Goal: Task Accomplishment & Management: Manage account settings

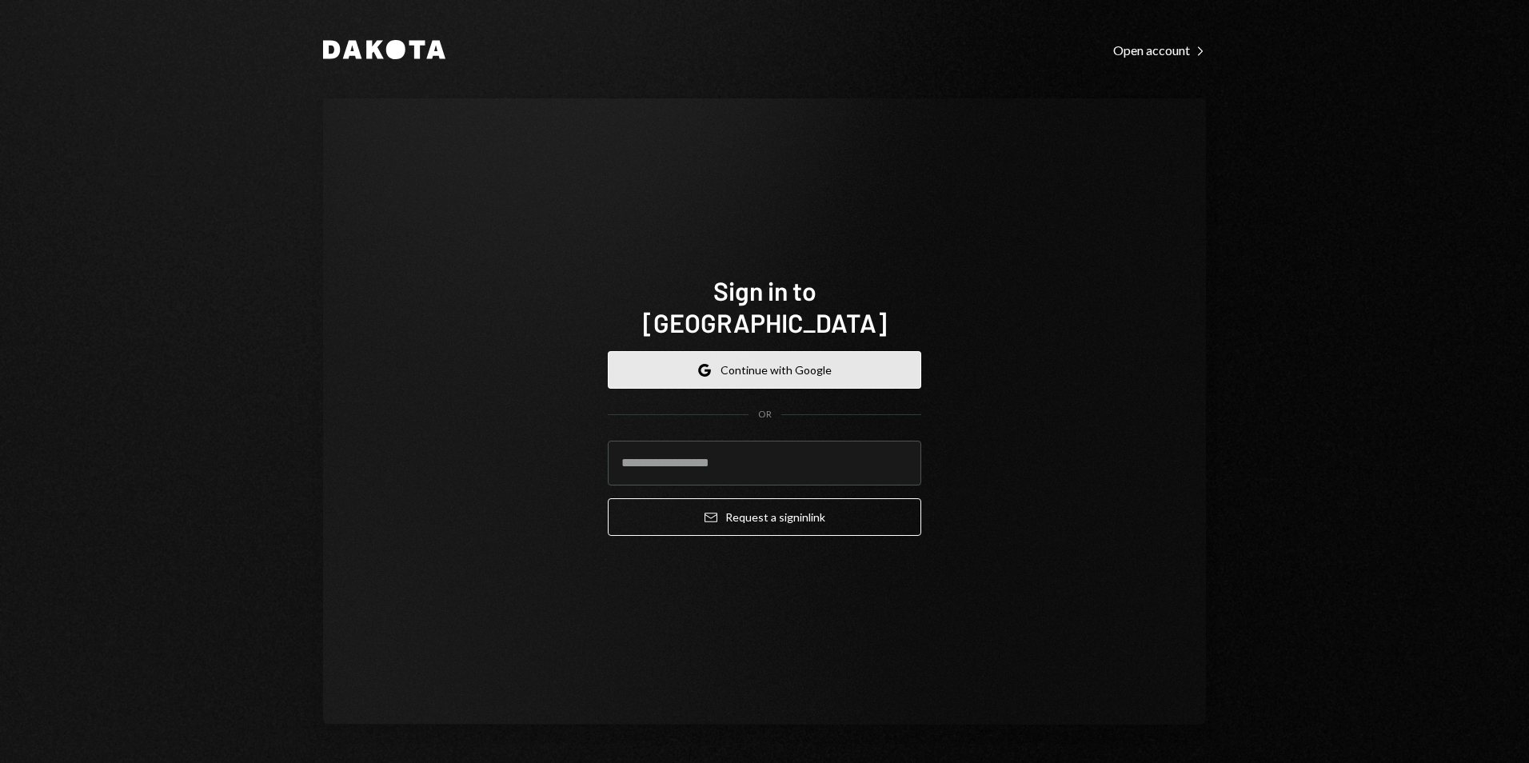
click at [783, 358] on button "Google Continue with Google" at bounding box center [765, 370] width 314 height 38
click at [756, 366] on button "Google Continue with Google" at bounding box center [765, 370] width 314 height 38
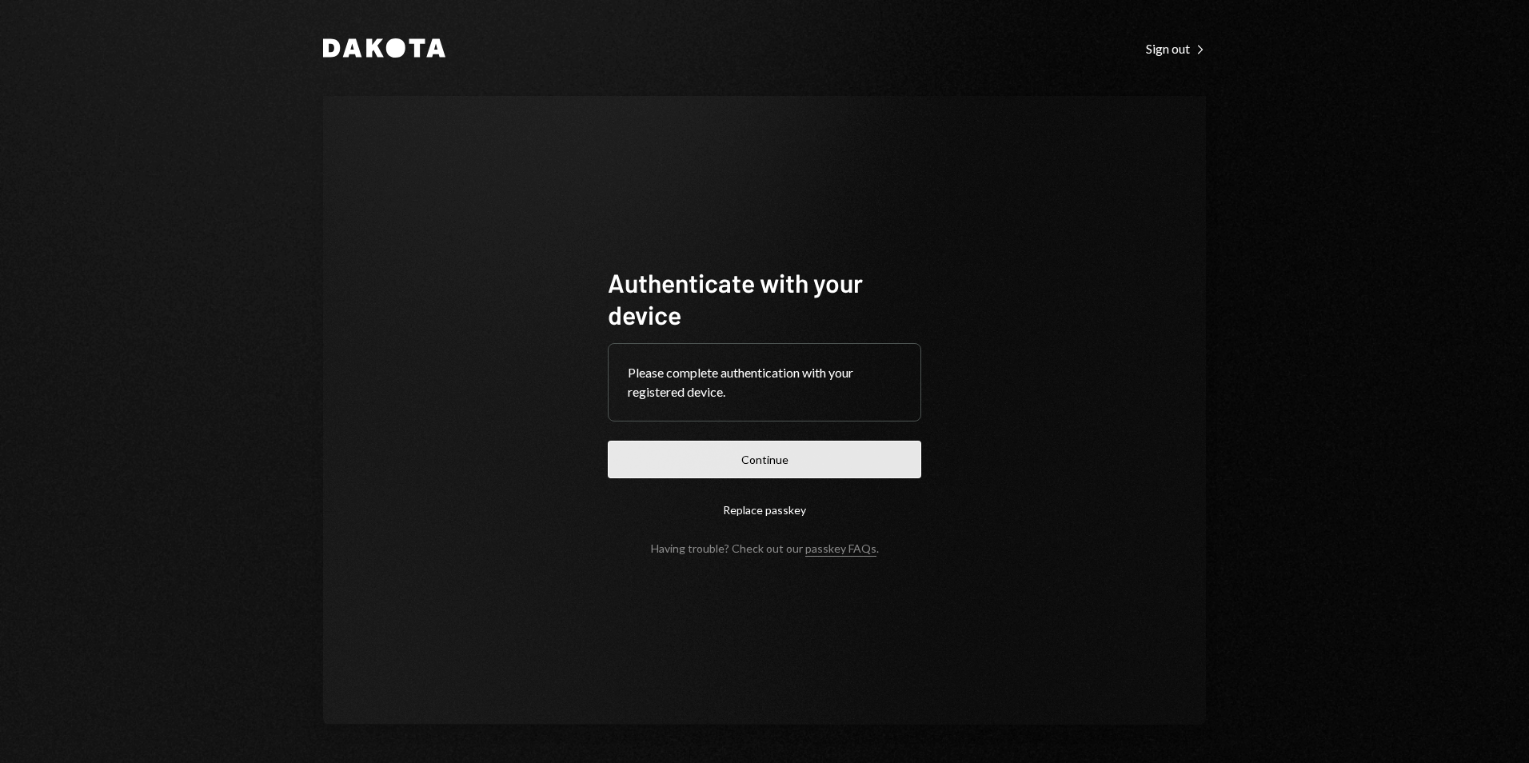
click at [785, 457] on button "Continue" at bounding box center [765, 460] width 314 height 38
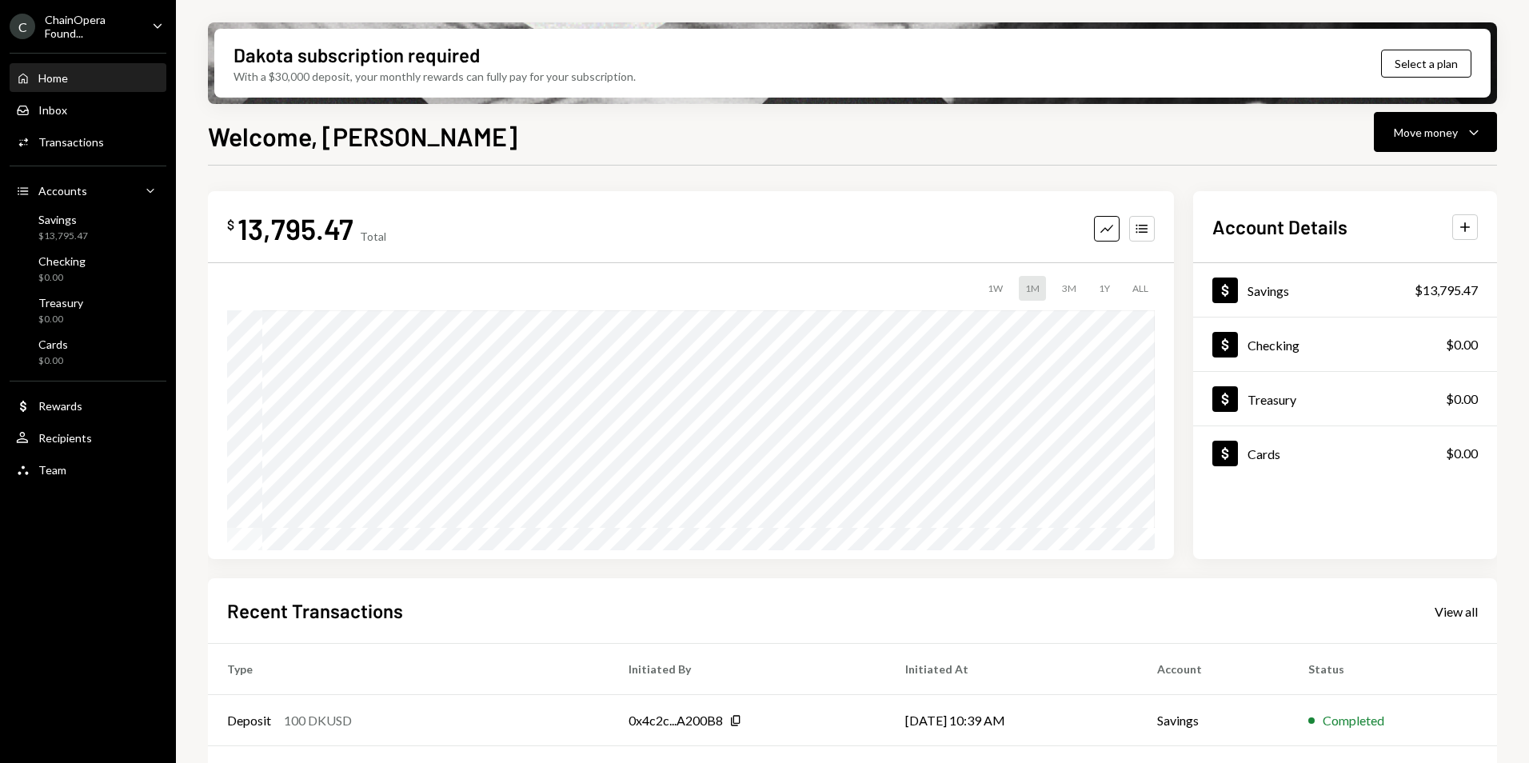
click at [111, 31] on div "ChainOpera Found..." at bounding box center [92, 26] width 94 height 27
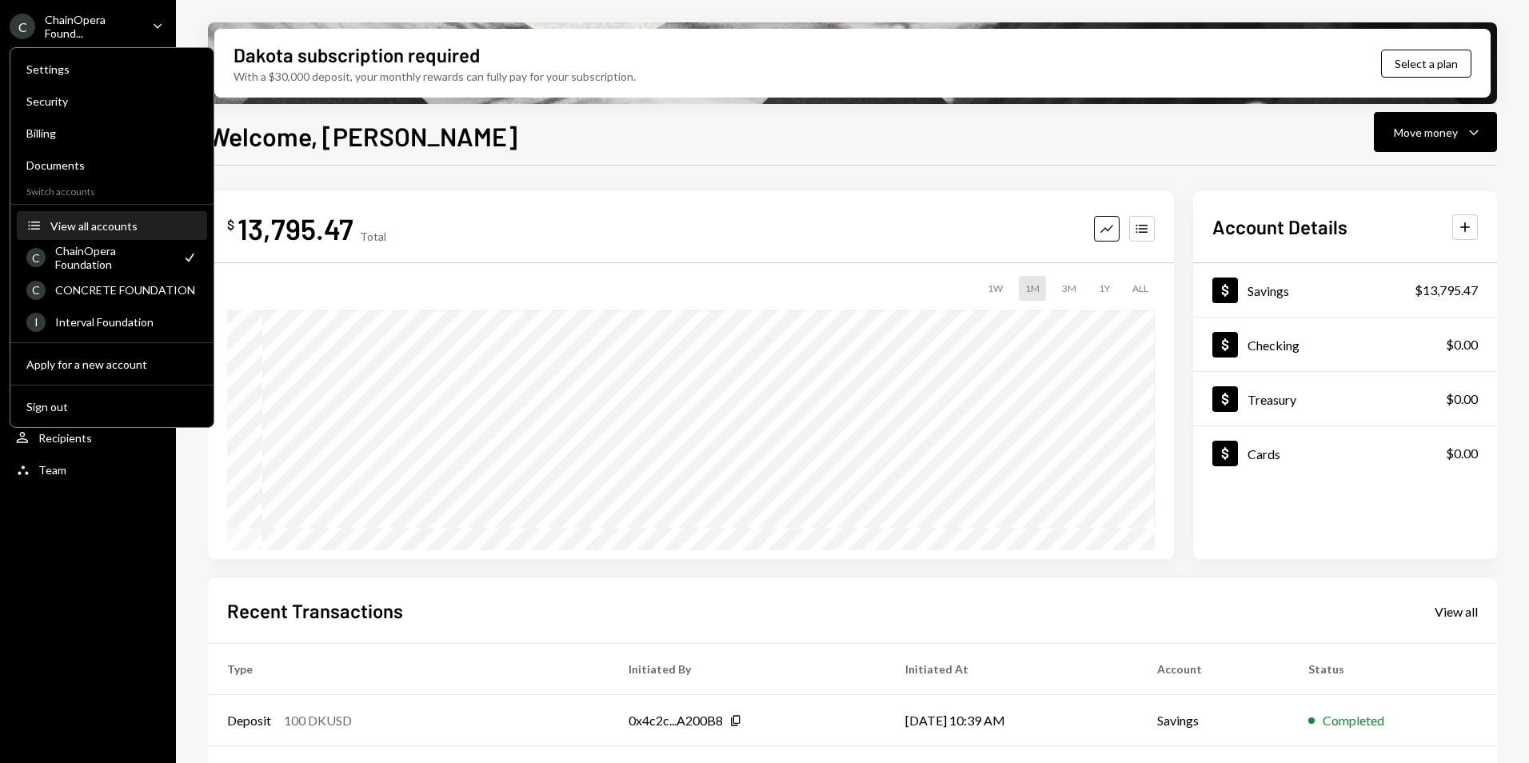
click at [103, 230] on div "View all accounts" at bounding box center [123, 226] width 147 height 14
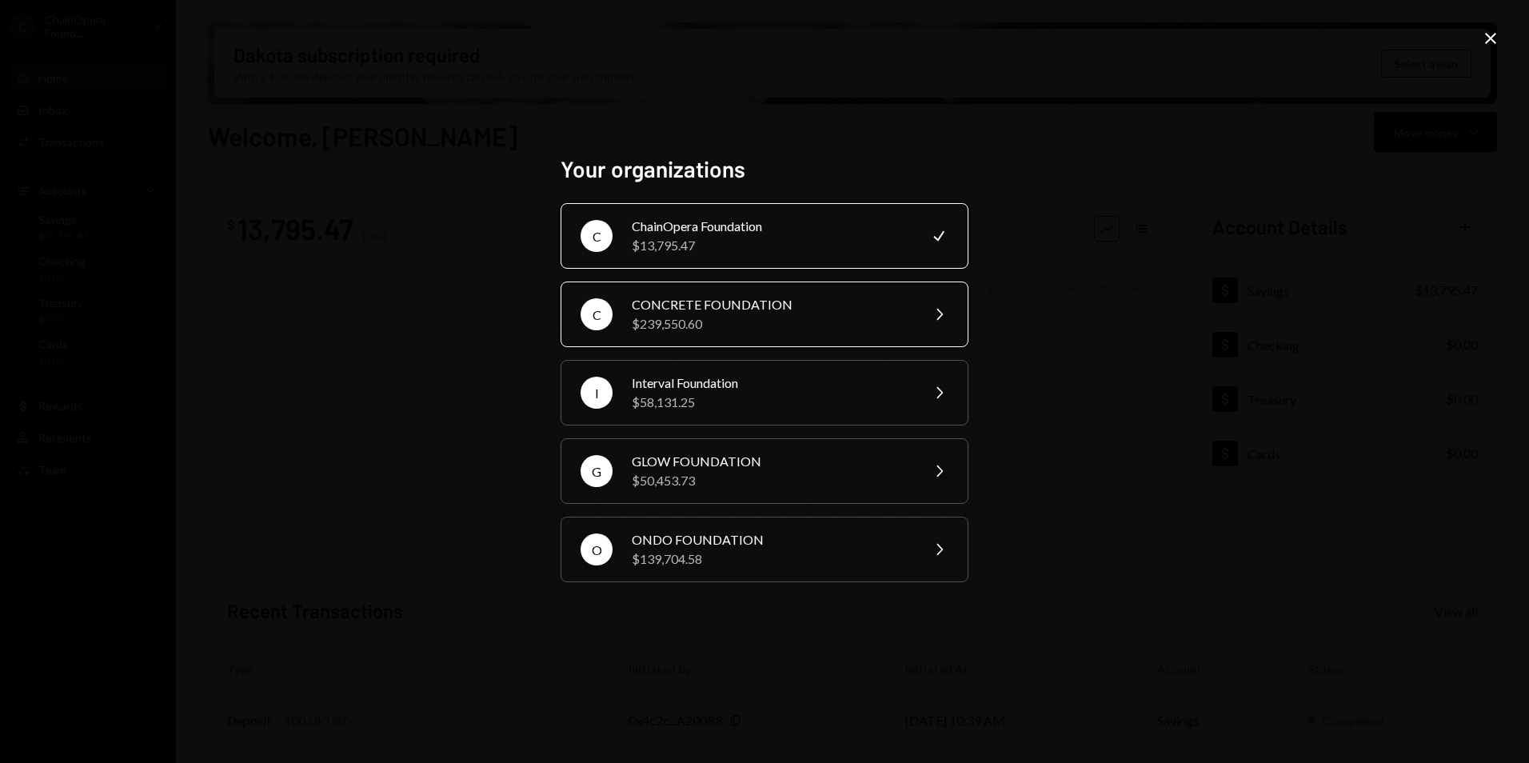
click at [745, 313] on div "CONCRETE FOUNDATION" at bounding box center [771, 304] width 278 height 19
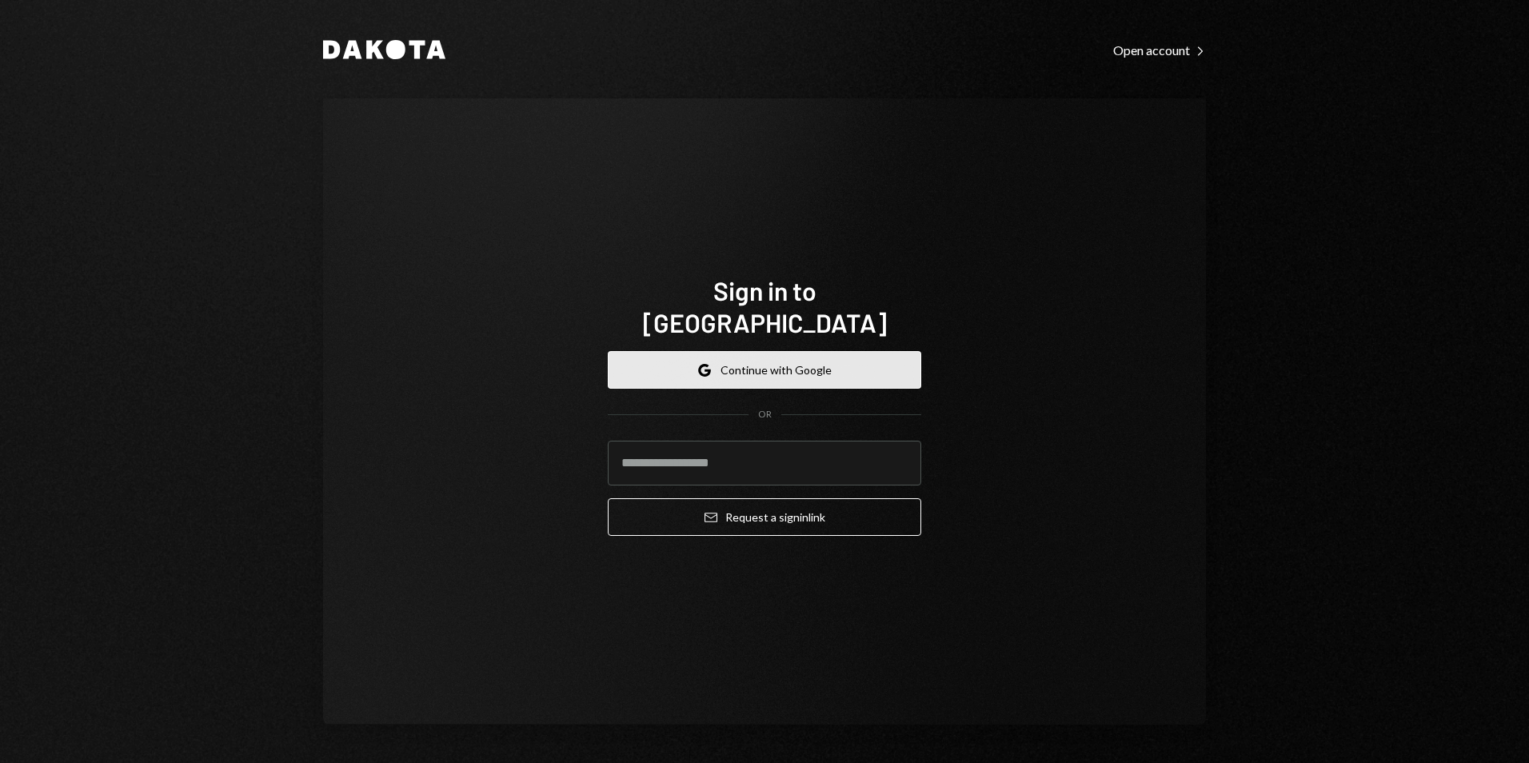
click at [749, 360] on button "Google Continue with Google" at bounding box center [765, 370] width 314 height 38
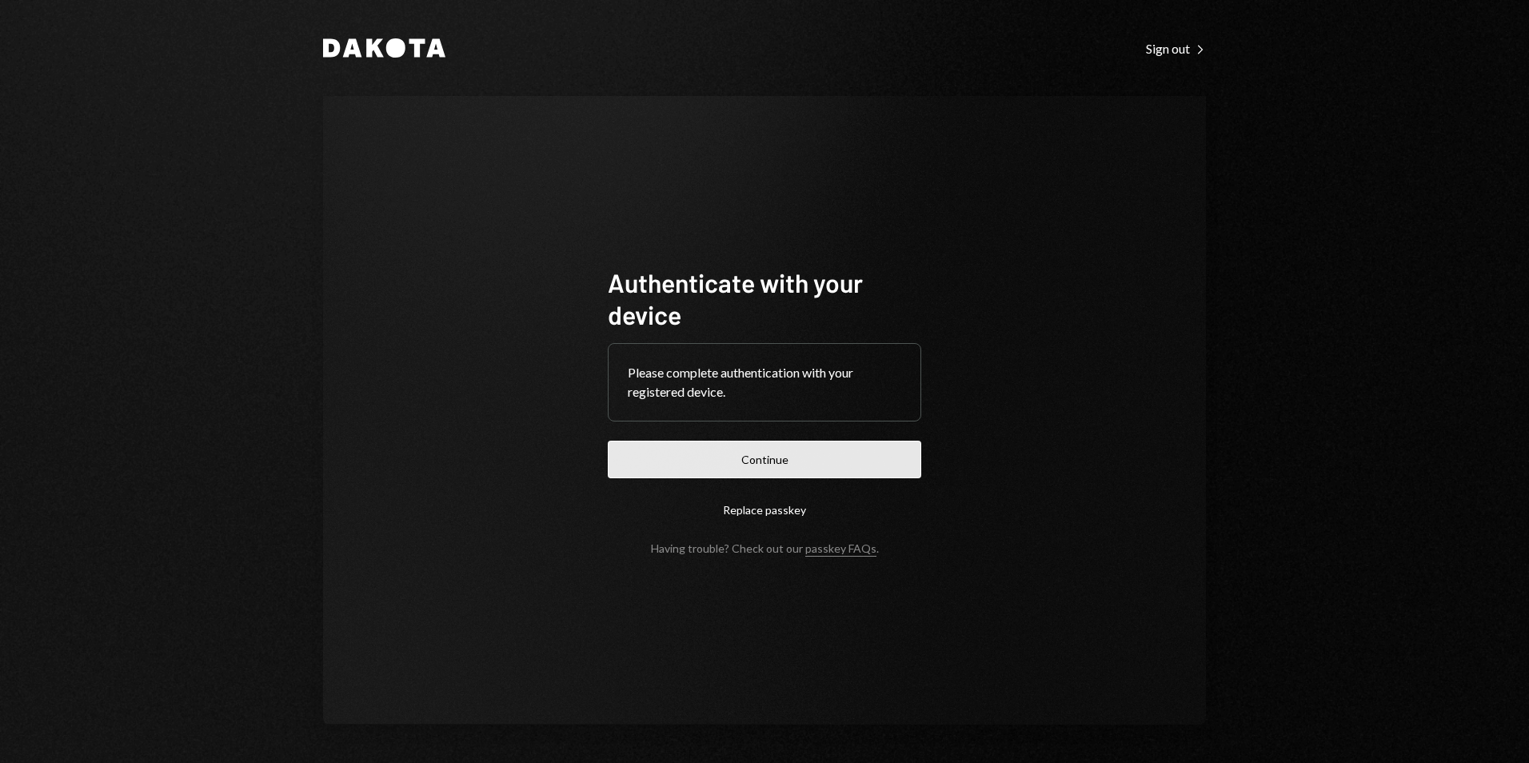
click at [804, 455] on button "Continue" at bounding box center [765, 460] width 314 height 38
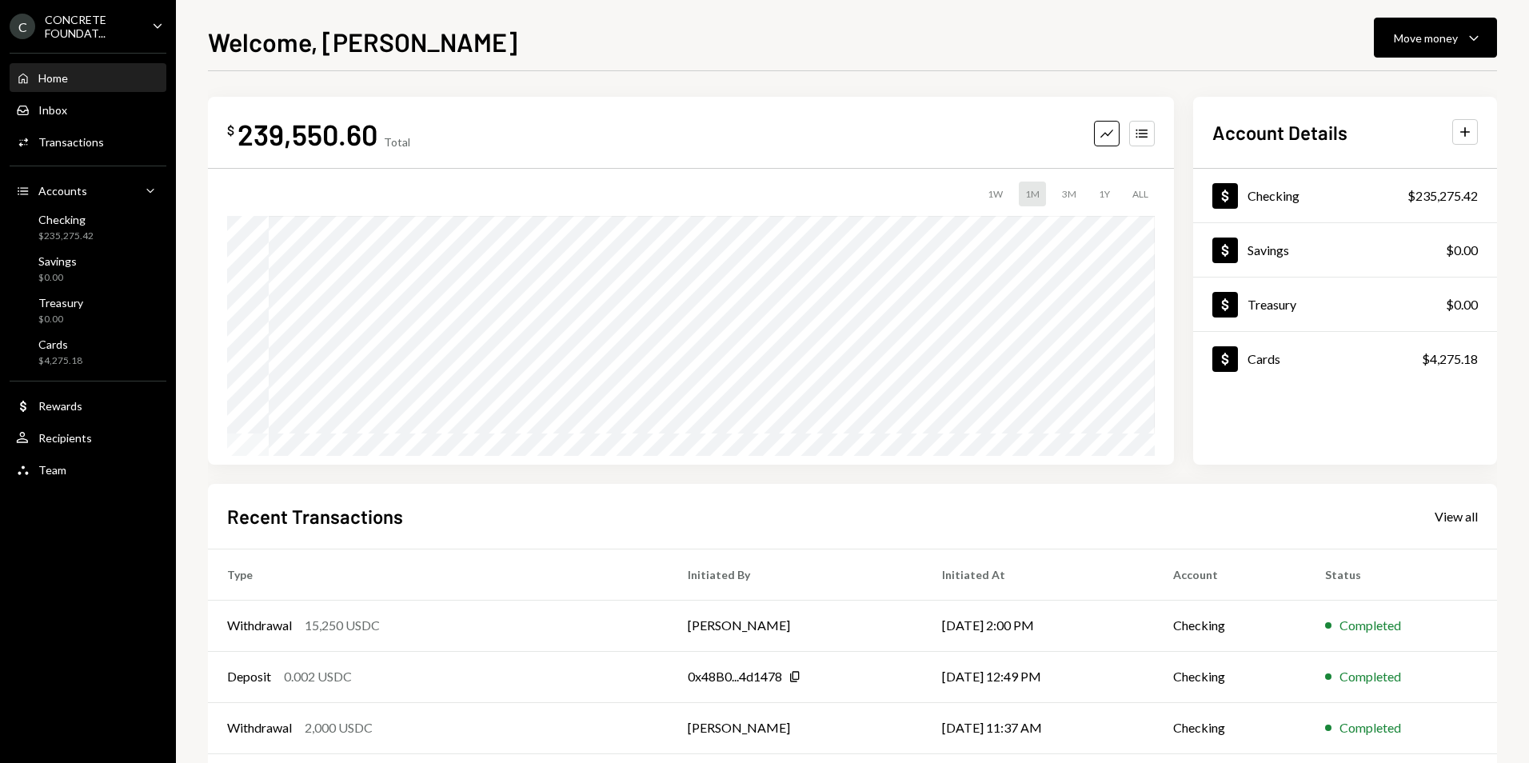
click at [147, 19] on div "C CONCRETE FOUNDAT... Caret Down" at bounding box center [88, 26] width 176 height 27
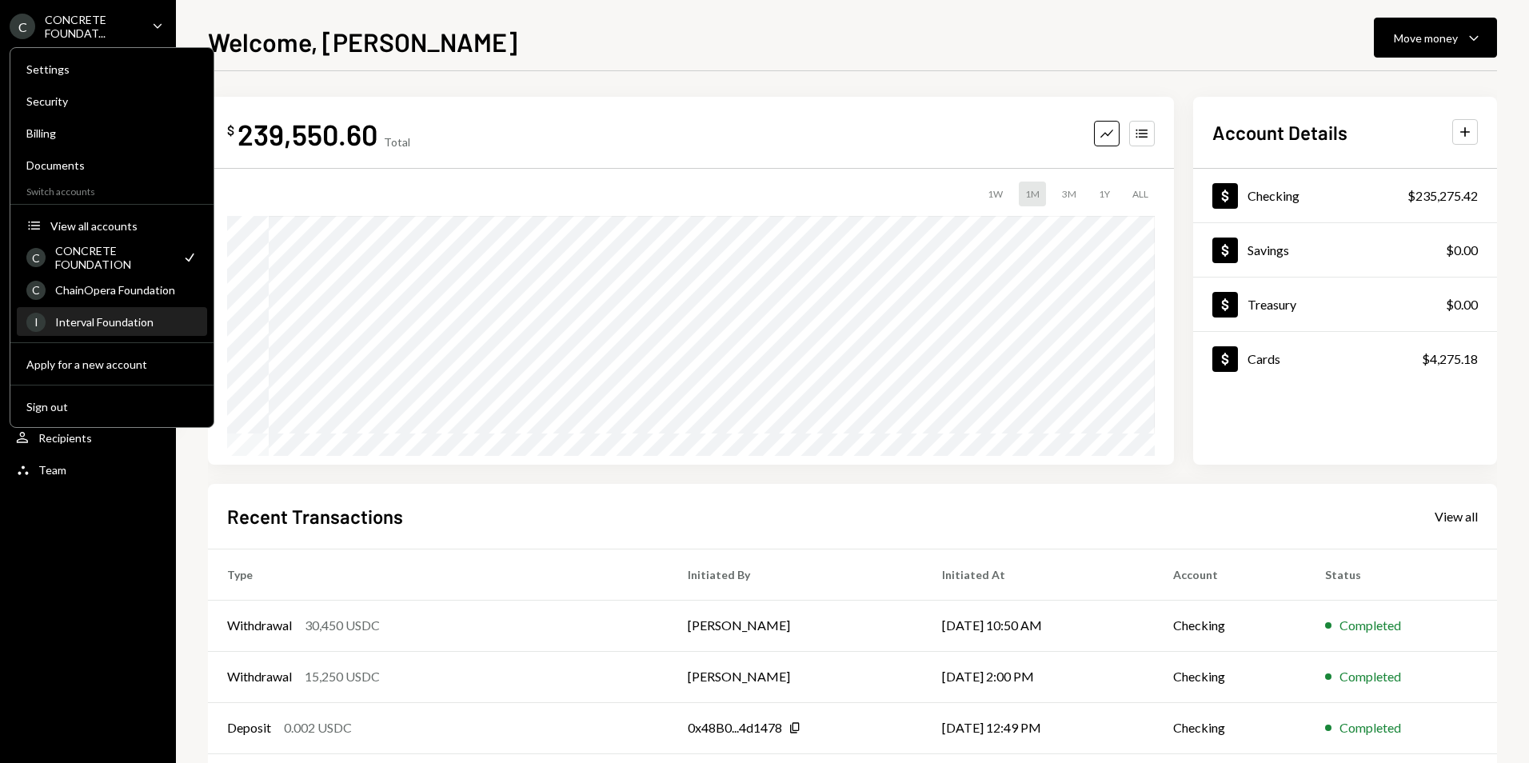
click at [105, 325] on div "Interval Foundation" at bounding box center [126, 322] width 142 height 14
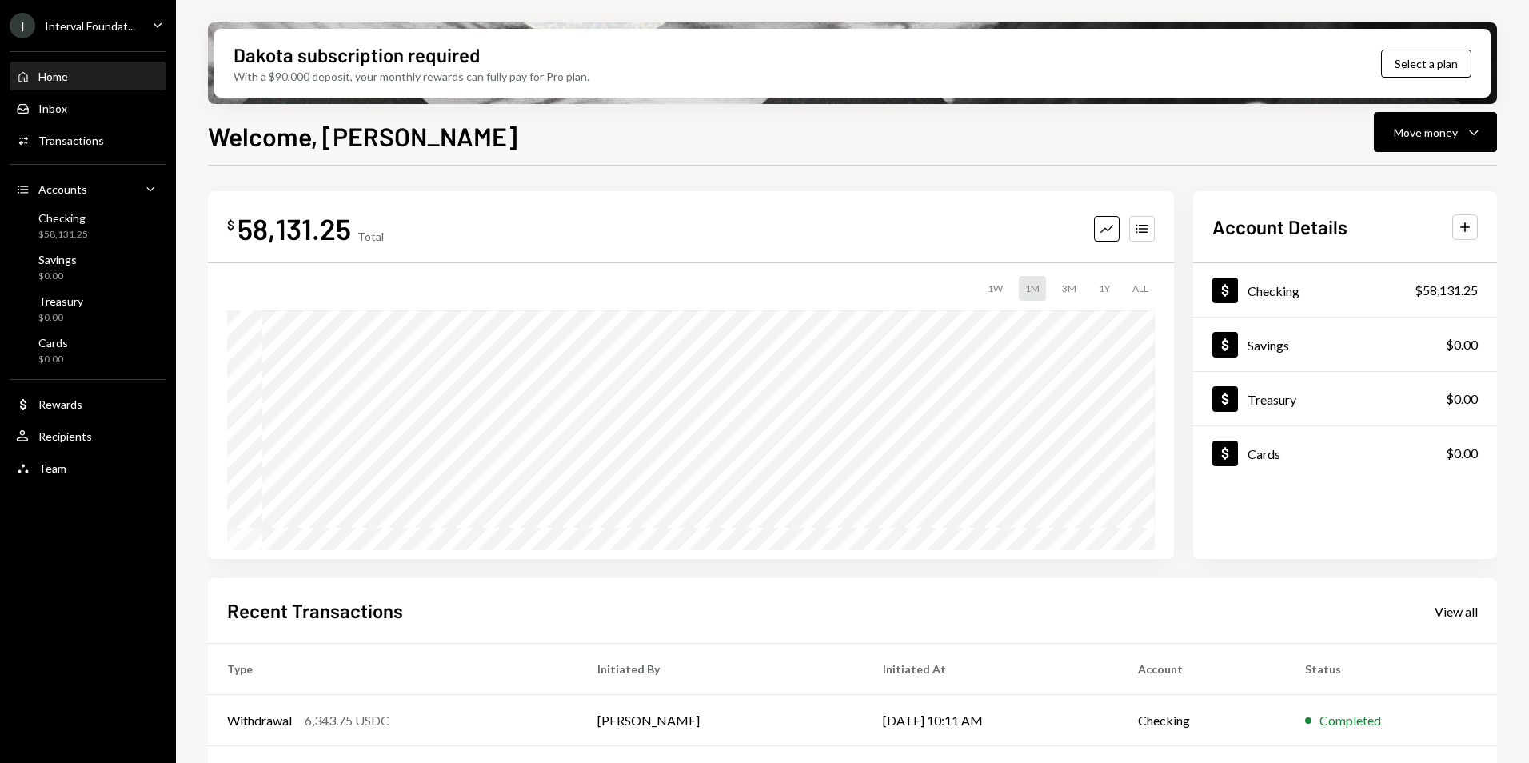
click at [146, 31] on div "I Interval Foundat... Caret Down" at bounding box center [88, 26] width 176 height 26
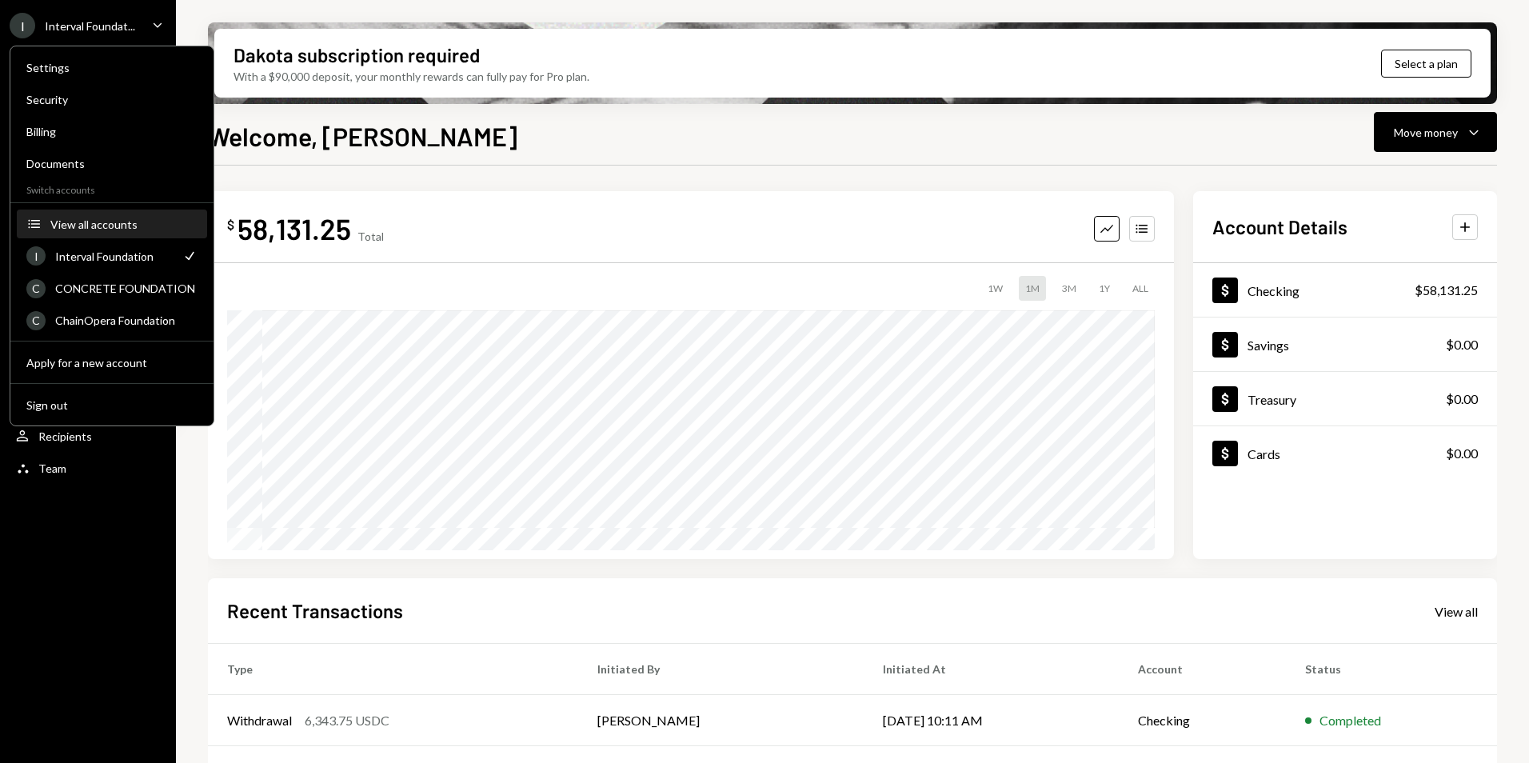
click at [86, 226] on div "View all accounts" at bounding box center [123, 225] width 147 height 14
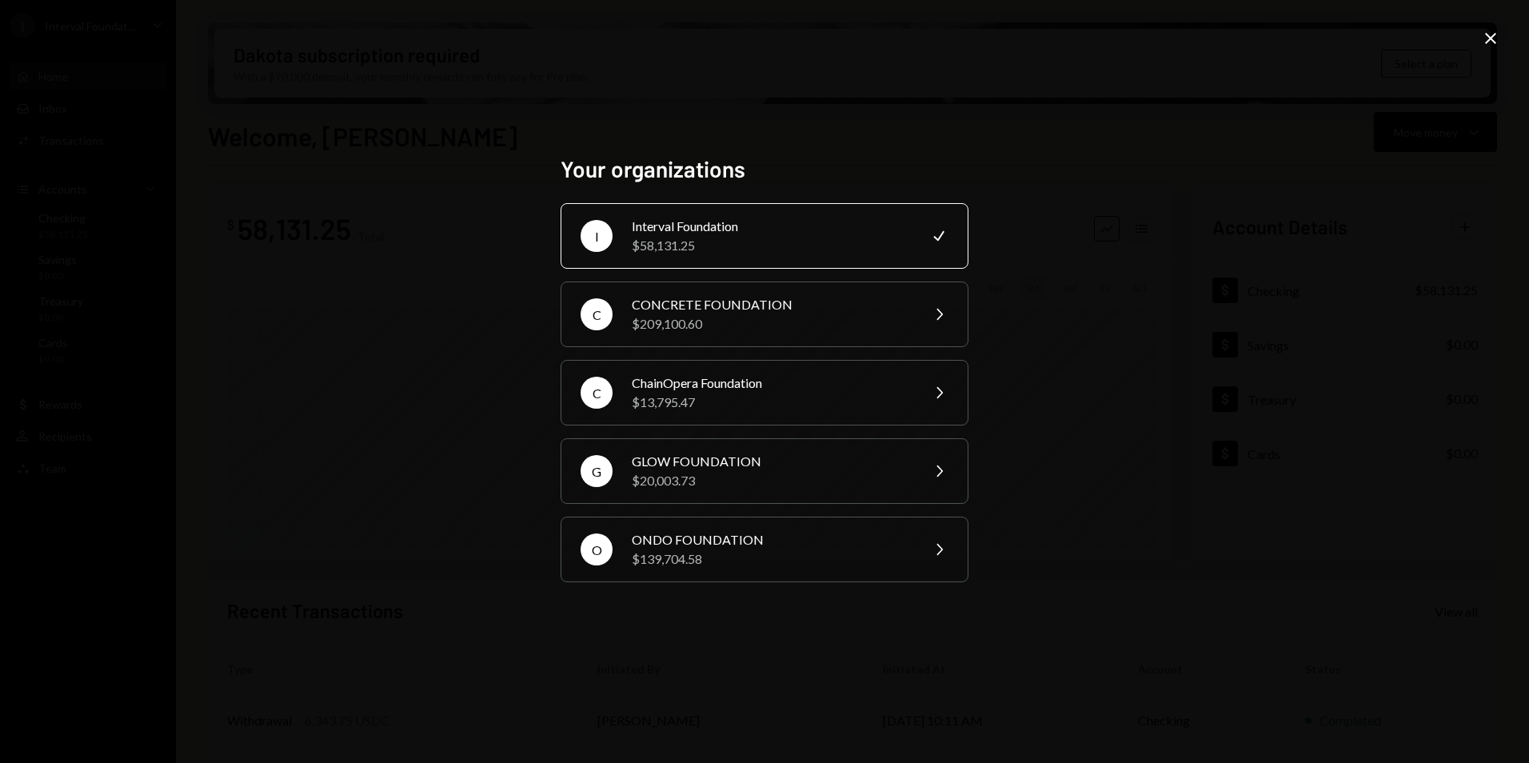
click at [1488, 44] on icon "Close" at bounding box center [1490, 38] width 19 height 19
